Goal: Task Accomplishment & Management: Manage account settings

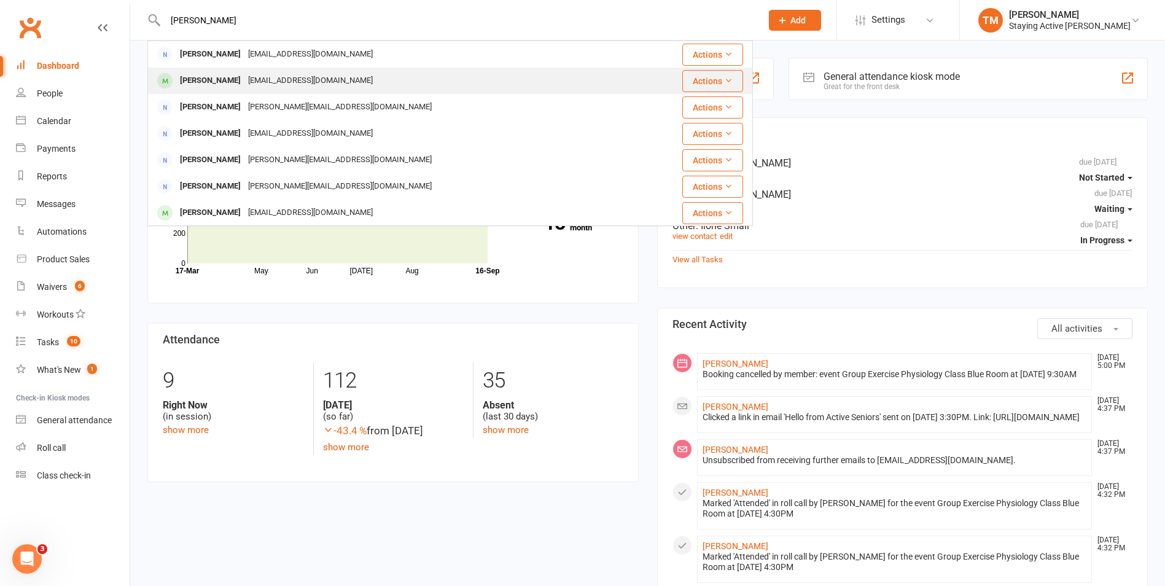
type input "[PERSON_NAME]"
click at [311, 69] on div "[PERSON_NAME] [EMAIL_ADDRESS][DOMAIN_NAME]" at bounding box center [400, 80] width 502 height 25
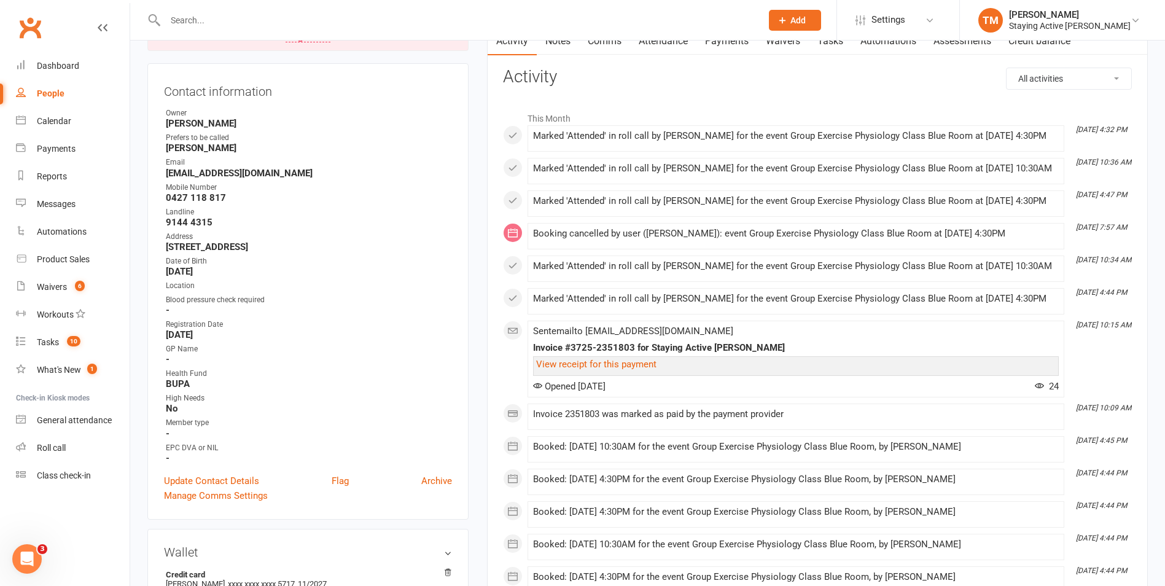
scroll to position [307, 0]
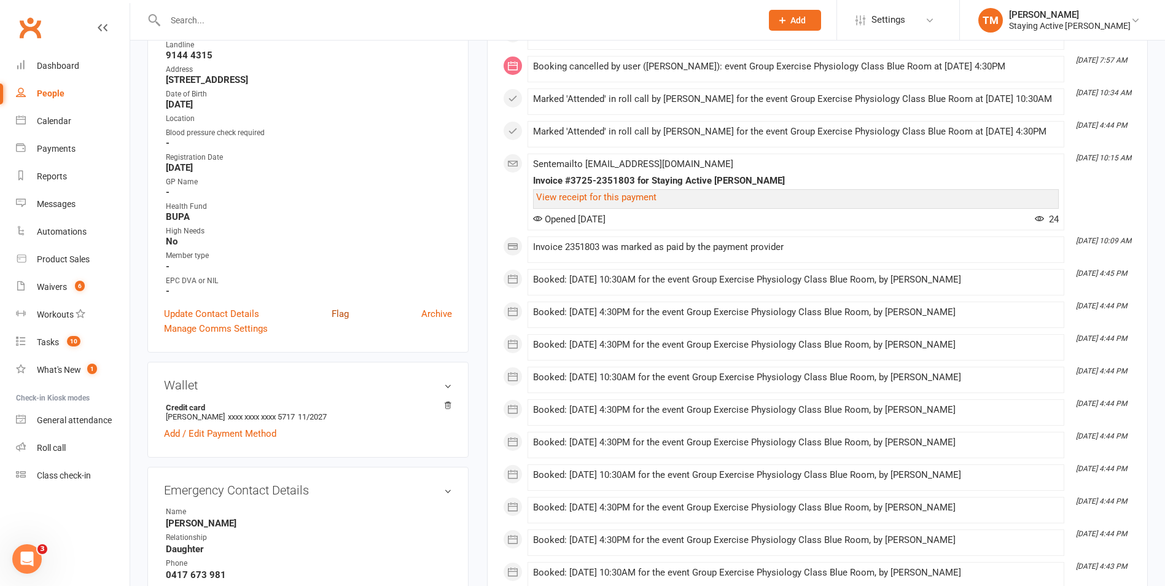
click at [341, 311] on link "Flag" at bounding box center [340, 313] width 17 height 15
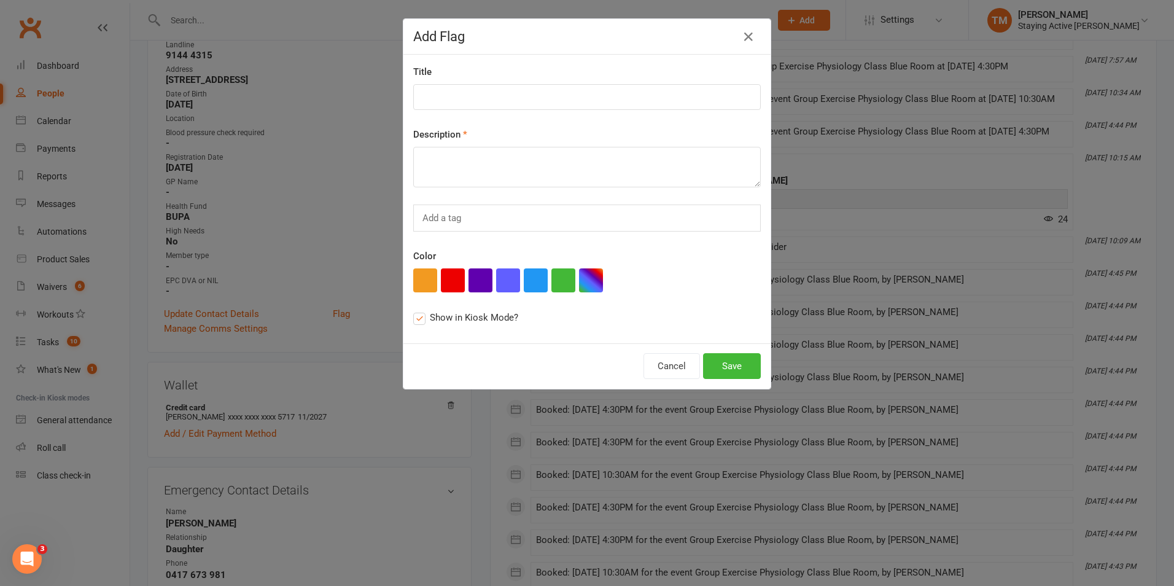
click at [605, 133] on div "Description" at bounding box center [587, 157] width 348 height 60
click at [592, 177] on textarea at bounding box center [587, 167] width 348 height 41
type textarea "trial recumbent stepper and getting on bike with step"
click at [448, 265] on div "Color" at bounding box center [587, 271] width 348 height 44
click at [451, 272] on button "button" at bounding box center [453, 280] width 24 height 24
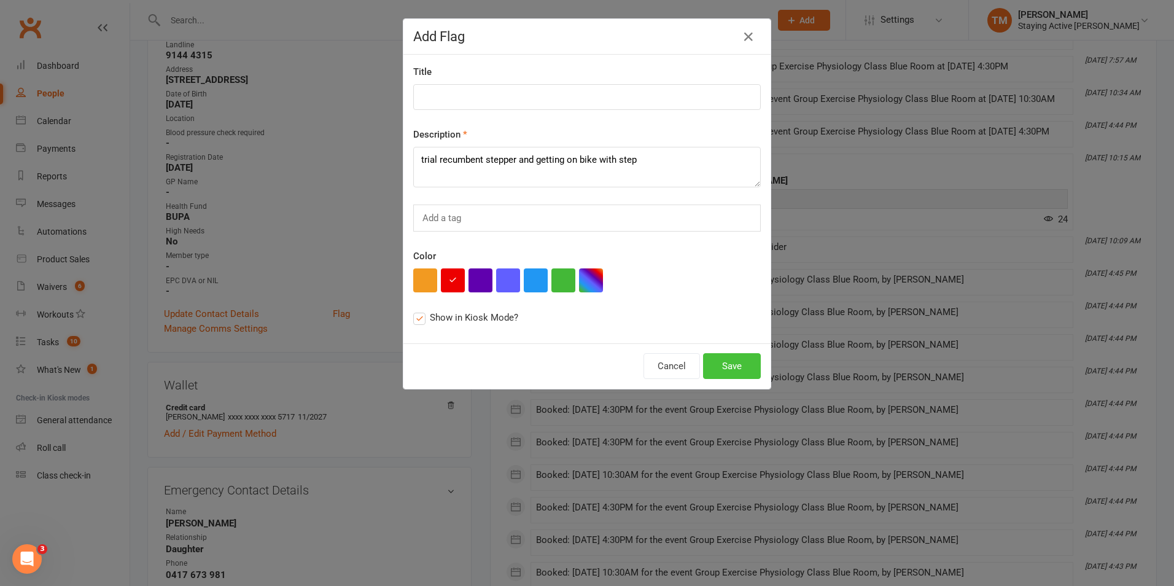
click at [734, 357] on button "Save" at bounding box center [732, 366] width 58 height 26
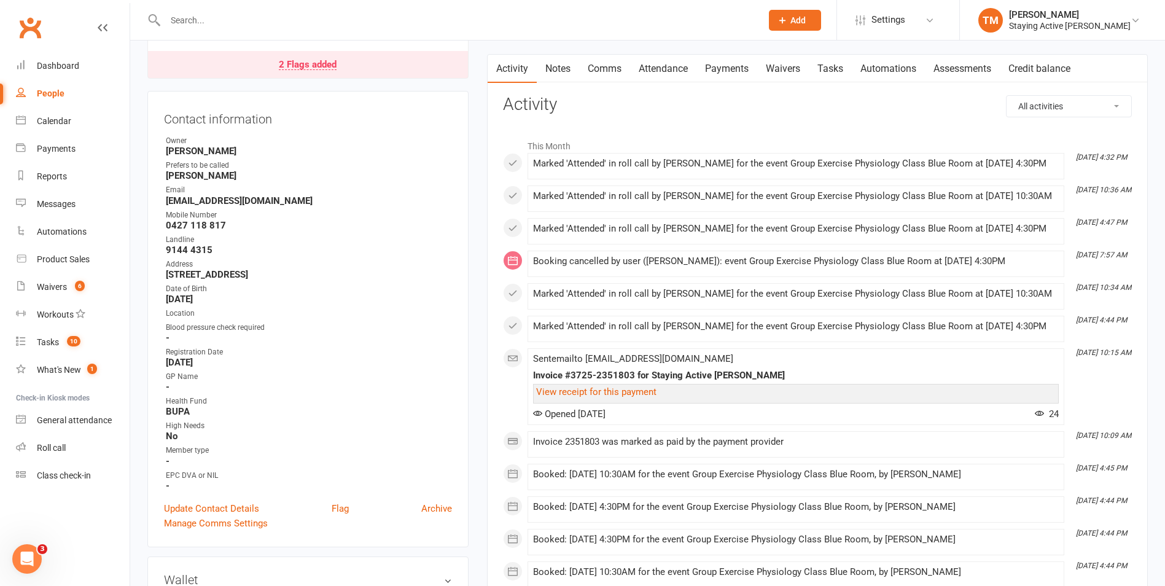
scroll to position [0, 0]
